Goal: Task Accomplishment & Management: Manage account settings

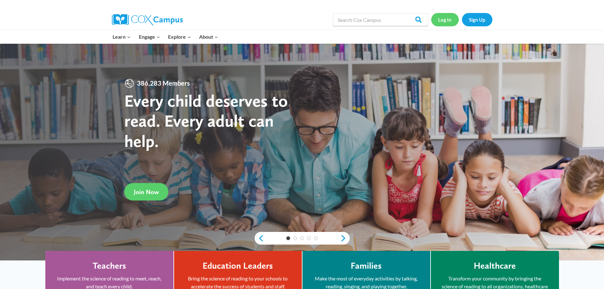
click at [447, 18] on link "Log In" at bounding box center [445, 19] width 28 height 13
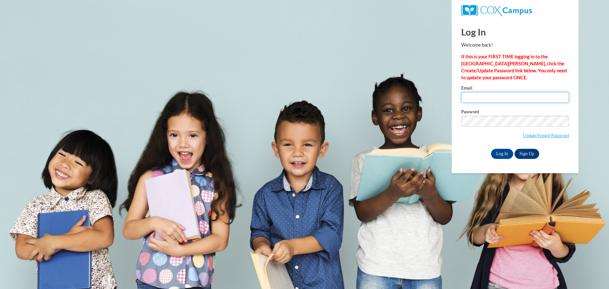
click at [490, 99] on input "Email" at bounding box center [515, 97] width 108 height 11
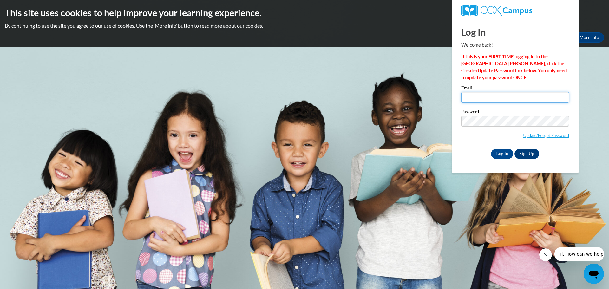
click at [483, 98] on input "Email" at bounding box center [515, 97] width 108 height 11
